Goal: Obtain resource: Download file/media

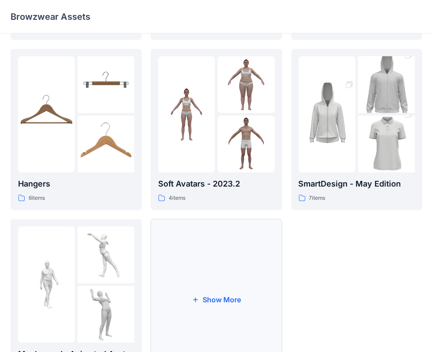
scroll to position [176, 0]
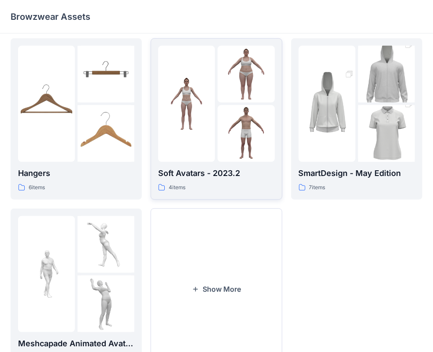
click at [196, 111] on img at bounding box center [186, 103] width 57 height 57
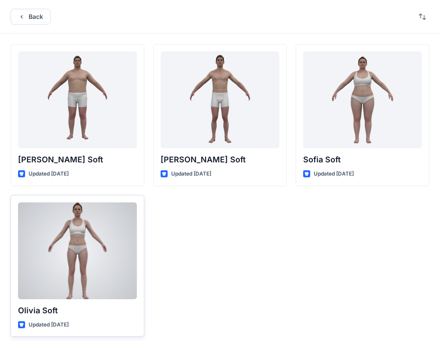
click at [59, 317] on div "[PERSON_NAME] Soft Updated [DATE]" at bounding box center [78, 266] width 134 height 142
click at [60, 292] on div at bounding box center [77, 250] width 119 height 97
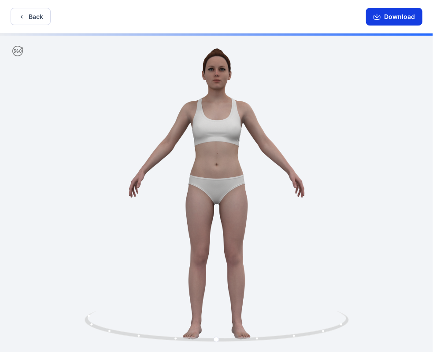
click at [392, 18] on button "Download" at bounding box center [394, 17] width 56 height 18
click at [30, 18] on button "Back" at bounding box center [31, 16] width 40 height 17
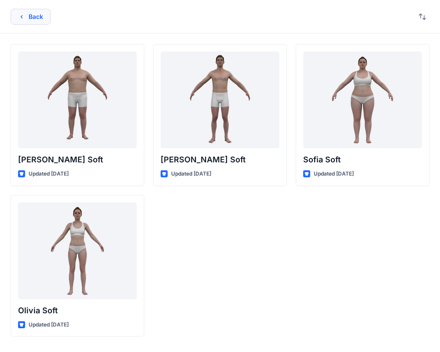
click at [24, 15] on icon "button" at bounding box center [21, 16] width 7 height 7
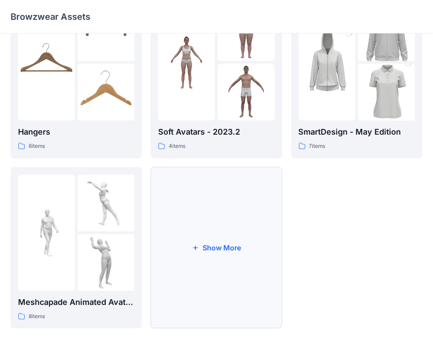
scroll to position [218, 0]
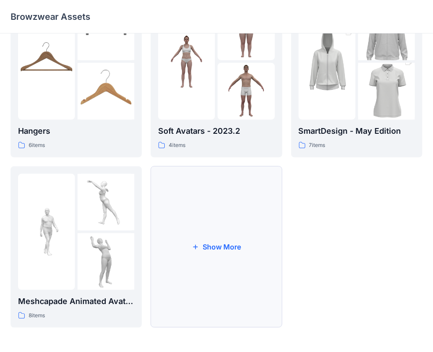
click at [210, 247] on button "Show More" at bounding box center [216, 247] width 131 height 162
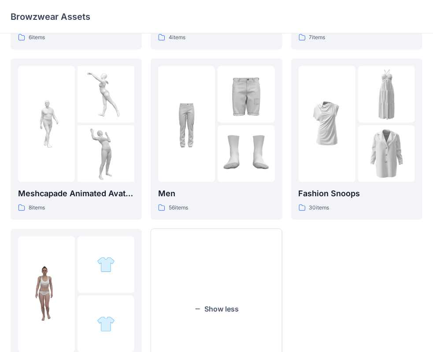
scroll to position [306, 0]
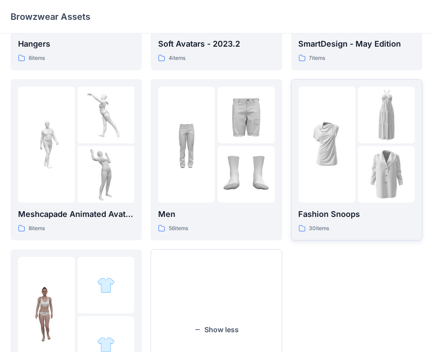
click at [327, 185] on div at bounding box center [326, 145] width 57 height 116
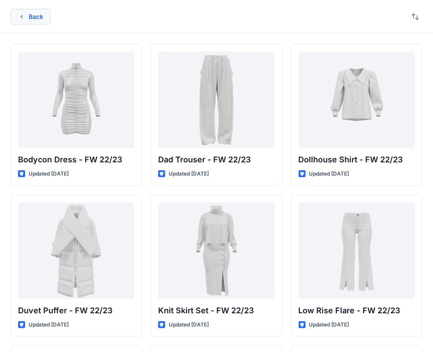
click at [29, 18] on button "Back" at bounding box center [31, 17] width 40 height 16
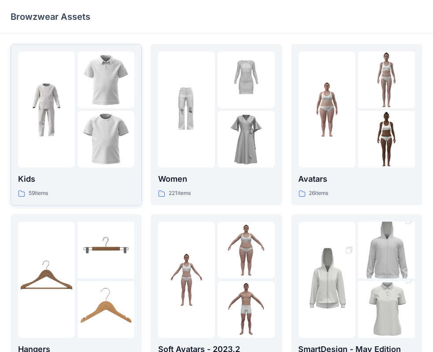
click at [52, 148] on div at bounding box center [46, 110] width 57 height 116
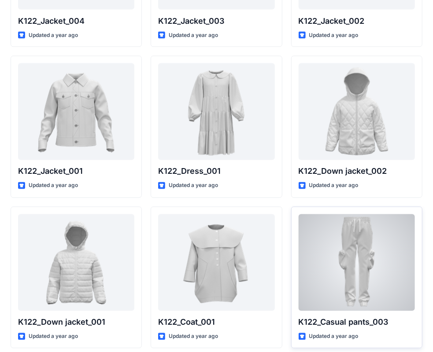
scroll to position [929, 0]
